Goal: Navigation & Orientation: Understand site structure

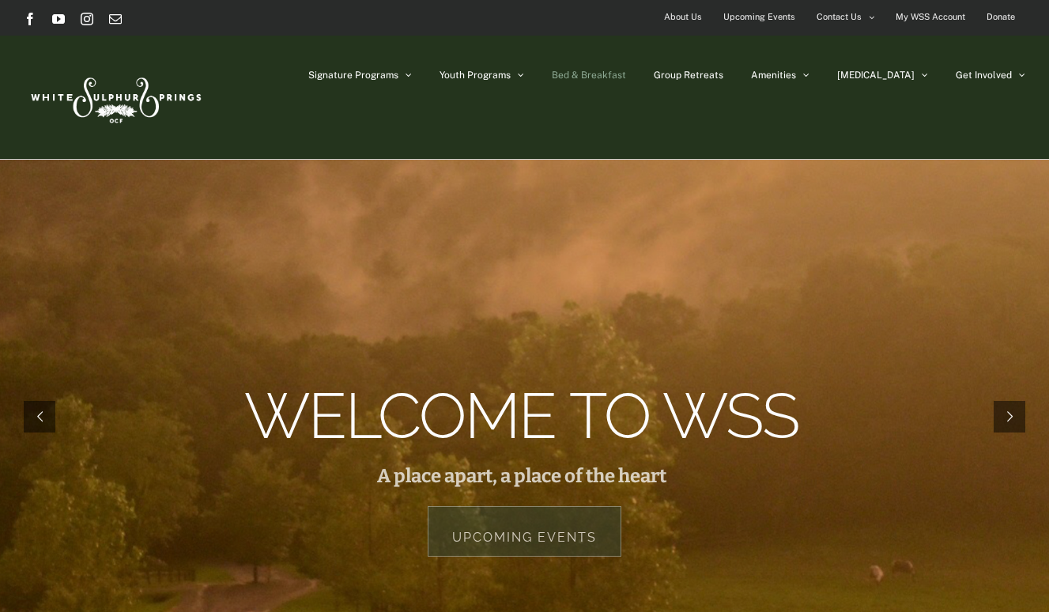
click at [626, 72] on span "Bed & Breakfast" at bounding box center [589, 74] width 74 height 9
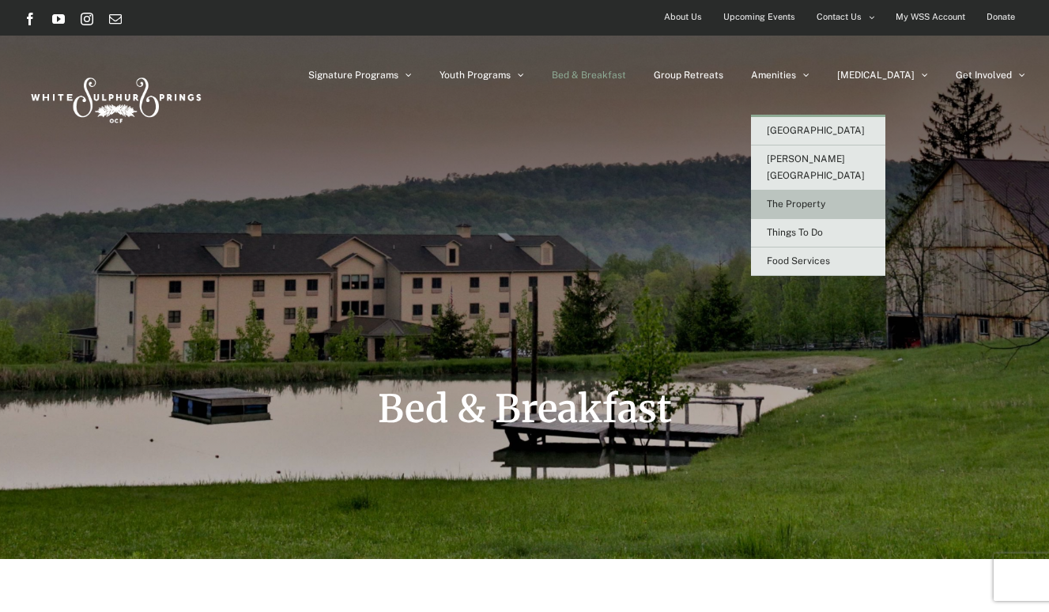
click at [825, 198] on span "The Property" at bounding box center [796, 203] width 58 height 11
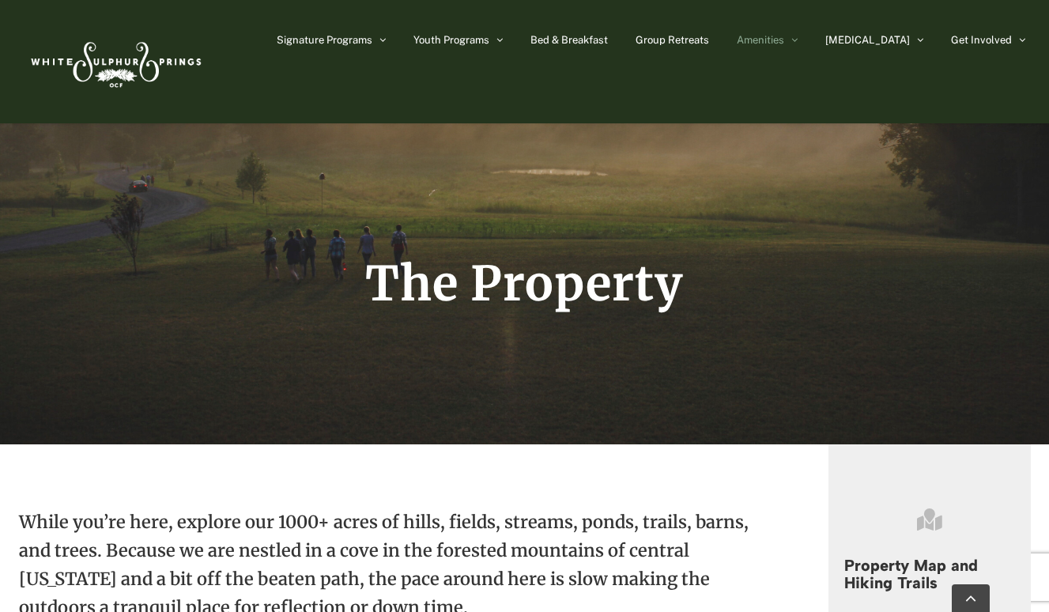
scroll to position [288, 0]
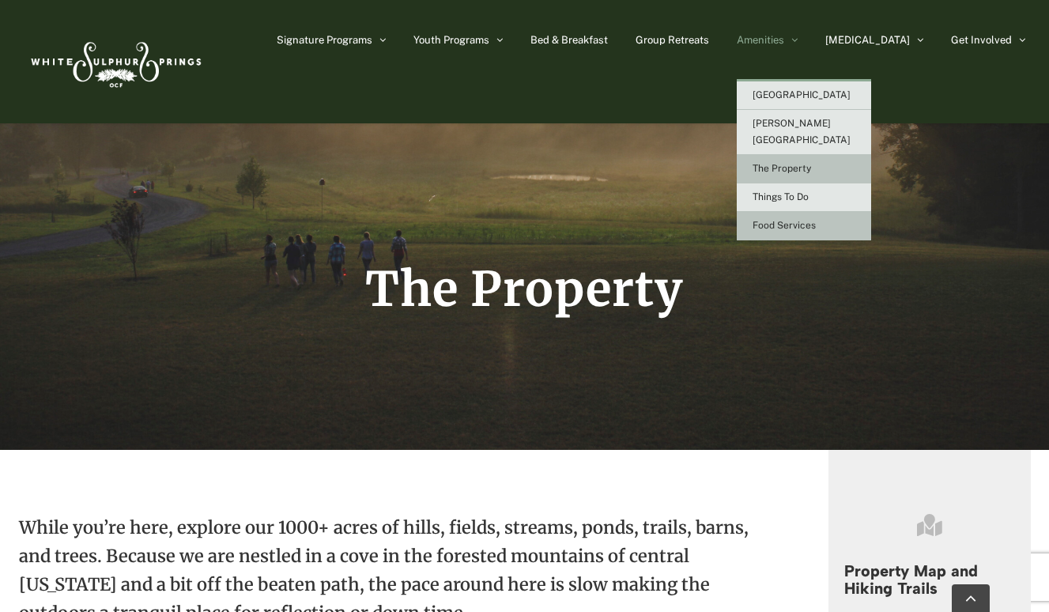
click at [816, 220] on span "Food Services" at bounding box center [783, 225] width 63 height 11
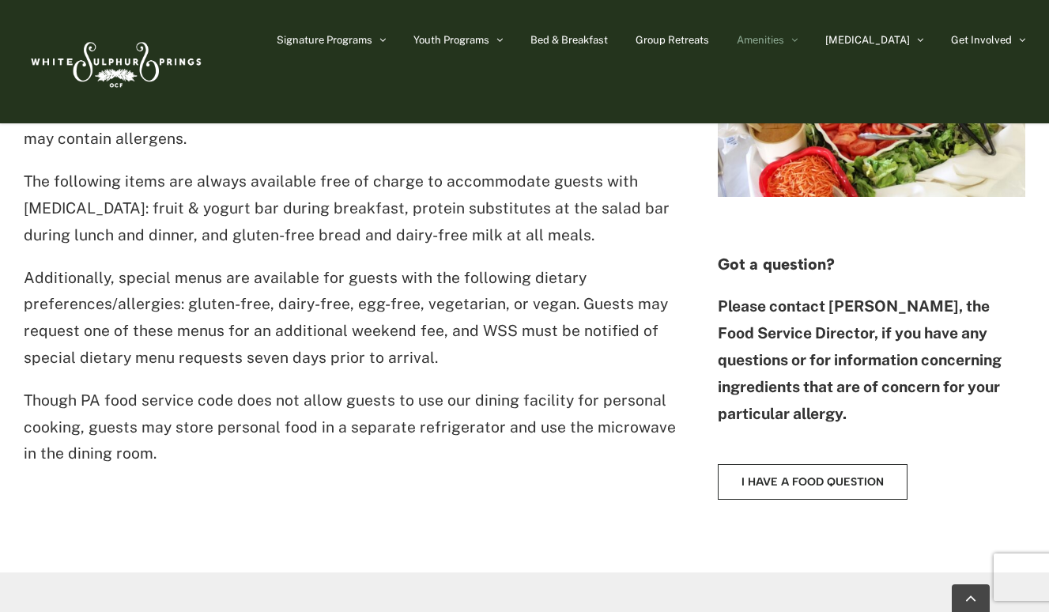
scroll to position [1132, 0]
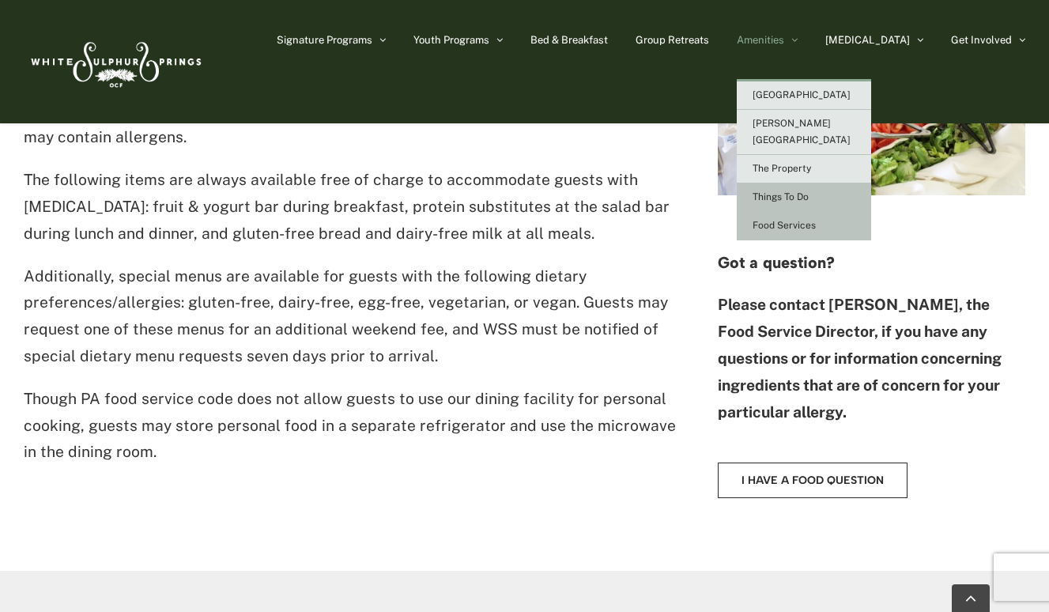
click at [831, 183] on link "Things To Do" at bounding box center [804, 197] width 134 height 28
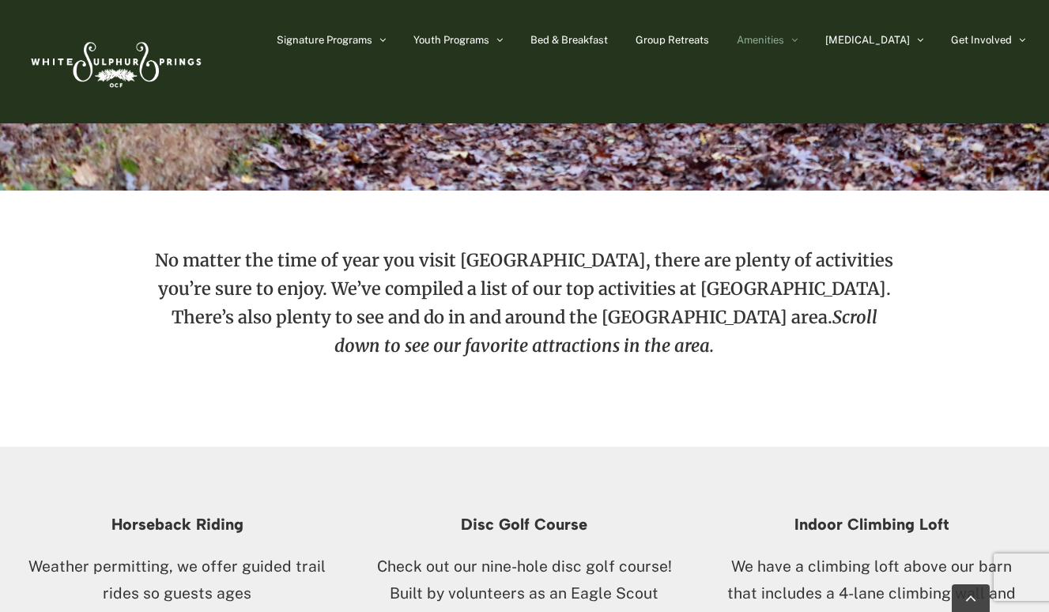
scroll to position [550, 0]
